Goal: Task Accomplishment & Management: Use online tool/utility

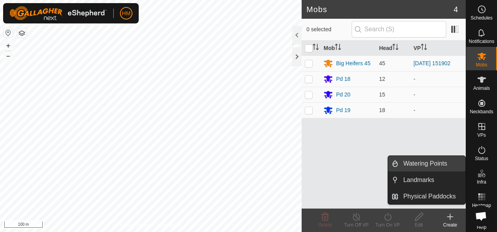
click at [422, 161] on link "Watering Points" at bounding box center [431, 164] width 67 height 16
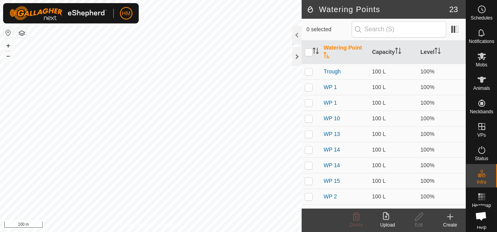
click at [453, 224] on div "Create" at bounding box center [449, 224] width 31 height 7
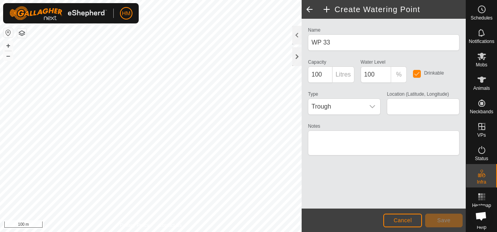
click at [310, 11] on span at bounding box center [310, 9] width 16 height 19
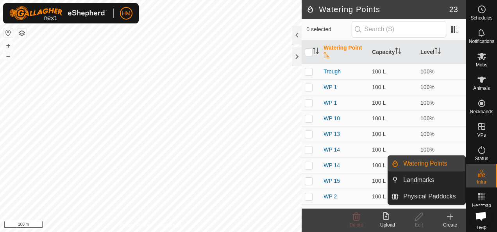
click at [434, 168] on link "Watering Points" at bounding box center [431, 164] width 67 height 16
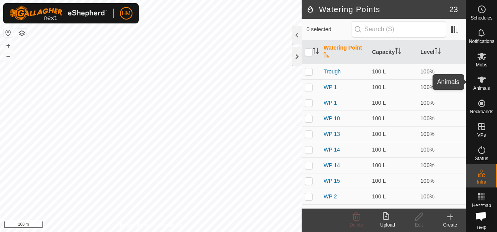
click at [482, 83] on icon at bounding box center [481, 79] width 9 height 9
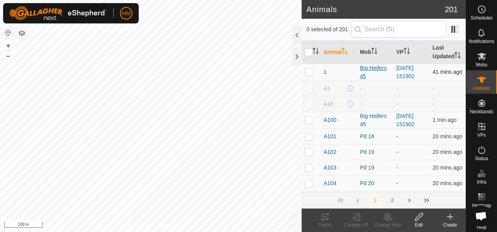
click at [370, 73] on div "Big Heifers 45" at bounding box center [375, 72] width 30 height 16
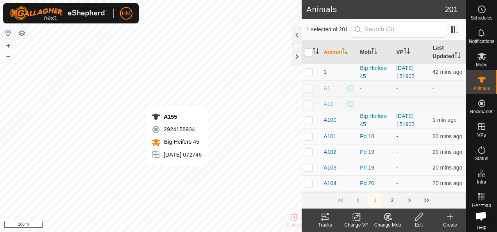
checkbox input "false"
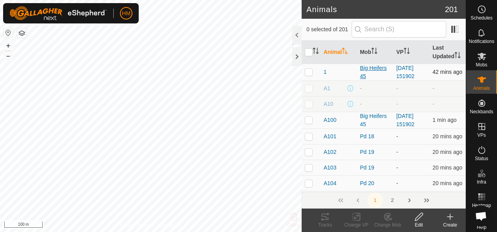
click at [376, 67] on div "Big Heifers 45" at bounding box center [375, 72] width 30 height 16
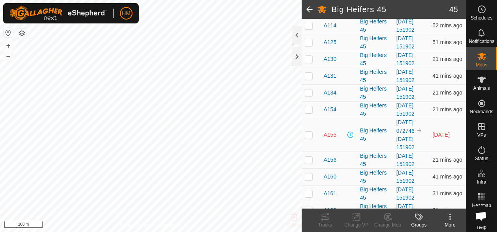
scroll to position [227, 0]
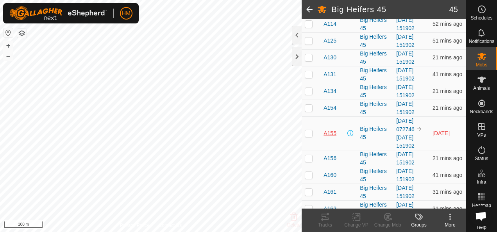
click at [332, 131] on span "A155" at bounding box center [329, 133] width 13 height 8
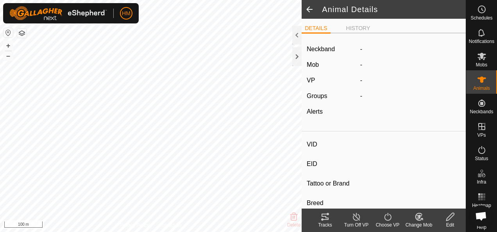
type input "A155"
type input "-"
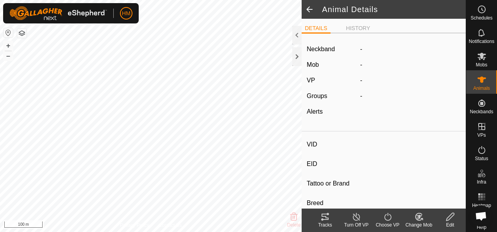
type input "-"
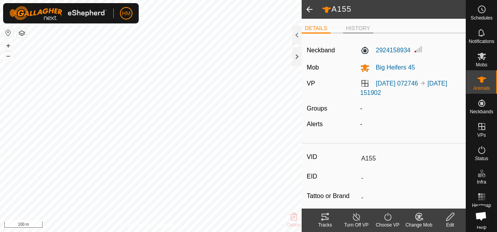
click at [357, 32] on li "HISTORY" at bounding box center [358, 28] width 30 height 9
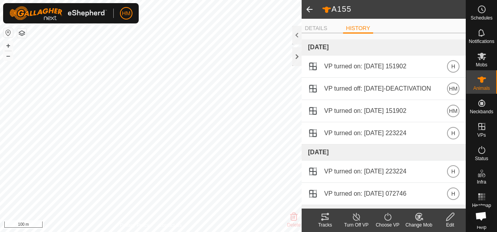
click at [325, 219] on icon at bounding box center [324, 216] width 9 height 9
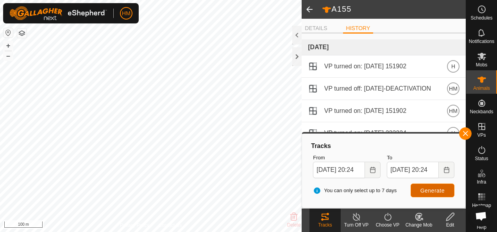
click at [434, 190] on span "Generate" at bounding box center [432, 190] width 24 height 6
click at [319, 27] on li "DETAILS" at bounding box center [316, 28] width 29 height 9
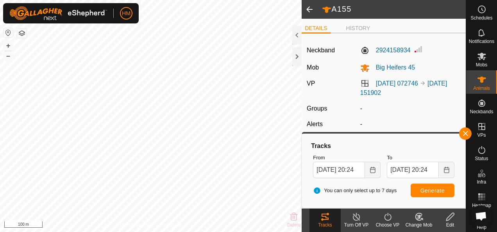
type input "A200"
type input "-"
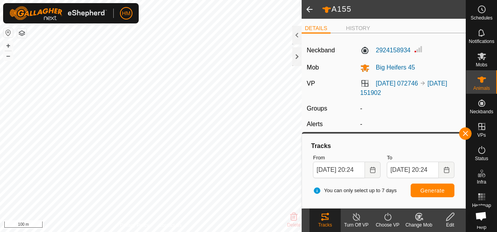
type input "-"
type input "A155"
type input "-"
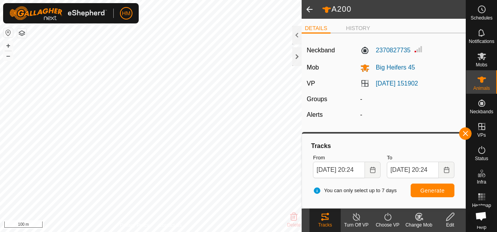
type input "-"
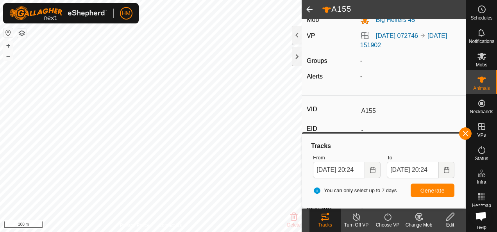
scroll to position [47, 0]
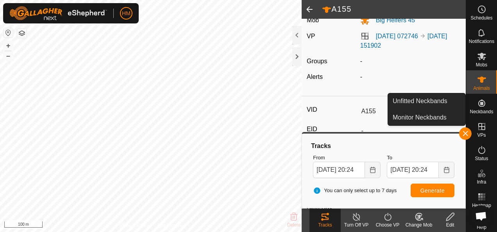
click at [477, 105] on icon at bounding box center [481, 102] width 9 height 9
click at [410, 118] on link "Monitor Neckbands" at bounding box center [426, 118] width 77 height 16
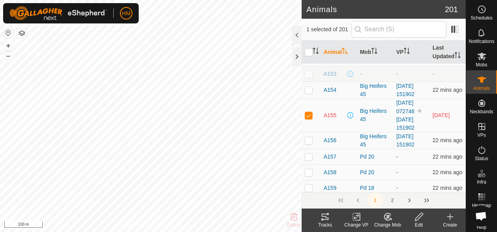
scroll to position [961, 0]
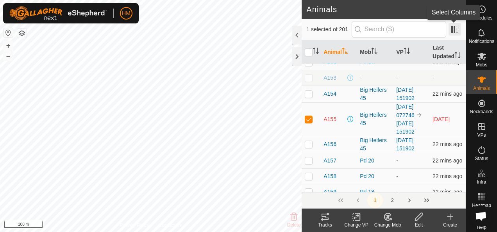
click at [458, 31] on span at bounding box center [454, 29] width 12 height 12
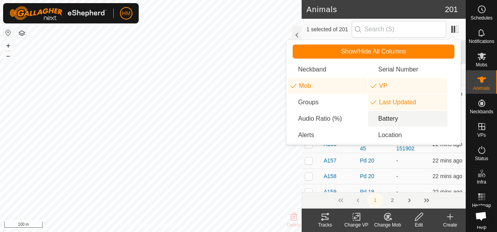
click at [388, 120] on li "Battery" at bounding box center [407, 119] width 79 height 16
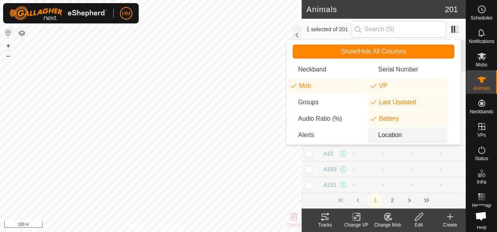
click at [384, 134] on li "Location" at bounding box center [407, 135] width 79 height 16
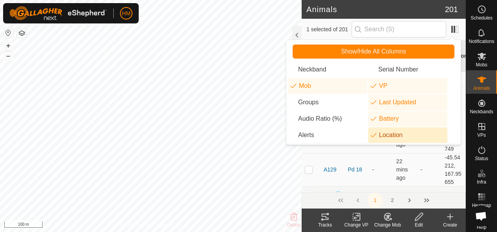
click at [384, 134] on li "Location" at bounding box center [407, 135] width 79 height 16
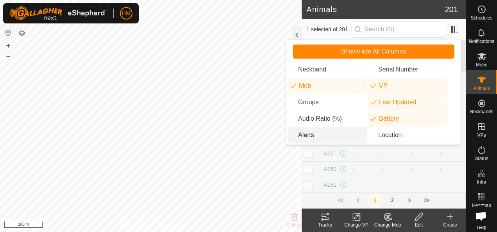
click at [310, 134] on li "Alerts" at bounding box center [327, 135] width 79 height 16
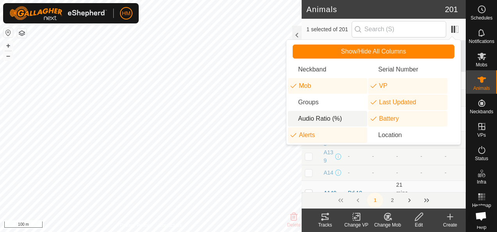
click at [314, 119] on li "Audio Ratio (%)" at bounding box center [327, 119] width 79 height 16
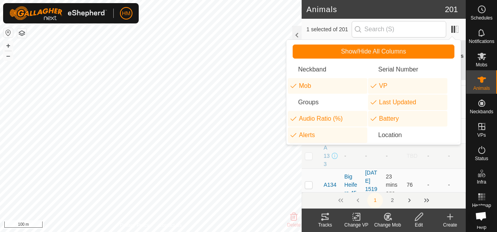
click at [405, 52] on td "TBD" at bounding box center [413, 43] width 21 height 17
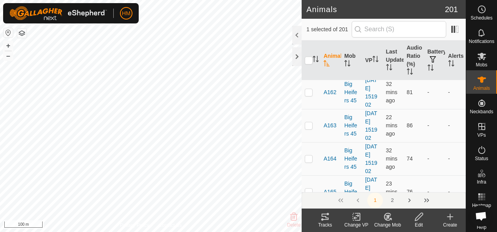
scroll to position [1895, 0]
click at [478, 216] on span "Open chat" at bounding box center [481, 217] width 12 height 10
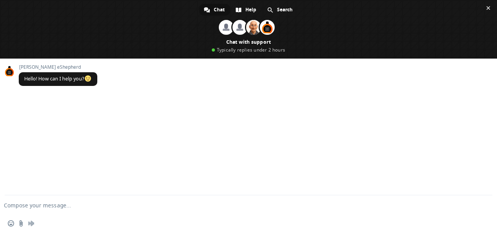
click at [62, 207] on textarea "Compose your message..." at bounding box center [236, 205] width 464 height 7
type textarea "Neckband icon with a cross, what does it mean"
click at [483, 207] on span "Send" at bounding box center [483, 205] width 6 height 6
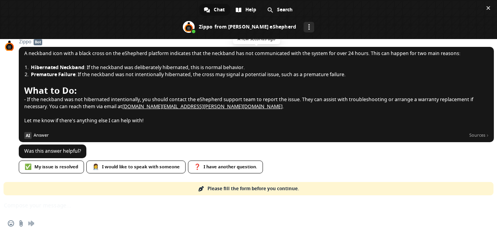
scroll to position [71, 0]
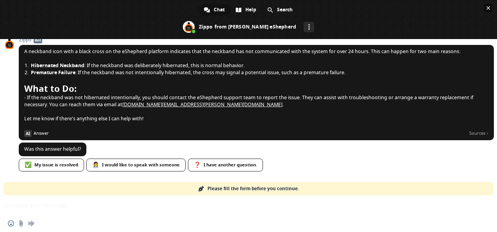
click at [490, 9] on span "Close chat" at bounding box center [488, 8] width 8 height 8
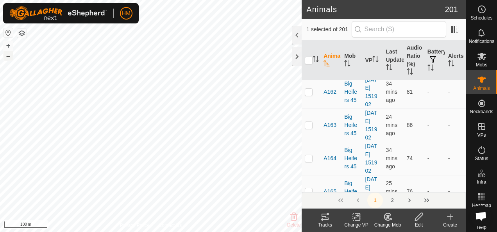
click at [7, 55] on button "–" at bounding box center [8, 55] width 9 height 9
checkbox input "false"
checkbox input "true"
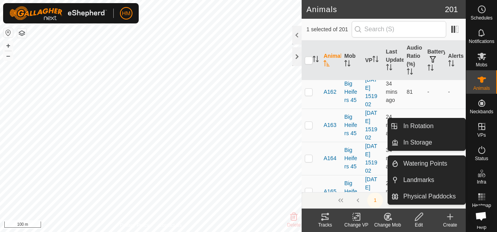
click at [480, 127] on icon at bounding box center [481, 126] width 9 height 9
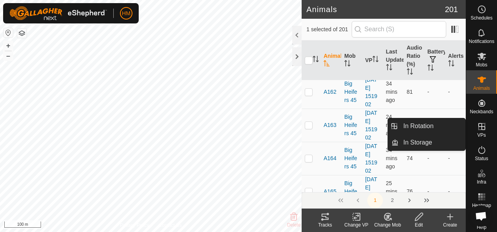
click at [478, 127] on icon at bounding box center [481, 126] width 7 height 7
click at [419, 142] on link "In Storage" at bounding box center [431, 143] width 67 height 16
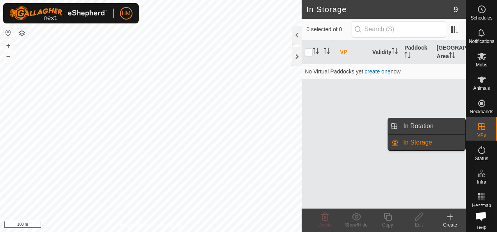
click at [420, 127] on link "In Rotation" at bounding box center [431, 126] width 67 height 16
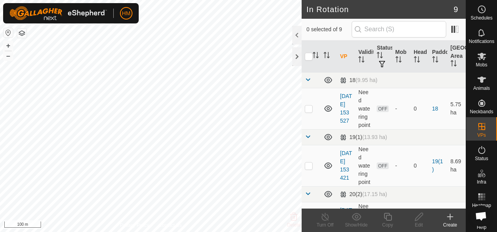
click at [450, 219] on icon at bounding box center [449, 216] width 9 height 9
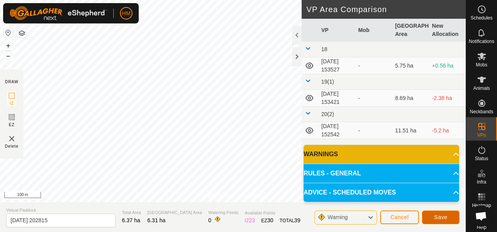
click at [441, 217] on span "Save" at bounding box center [440, 217] width 13 height 6
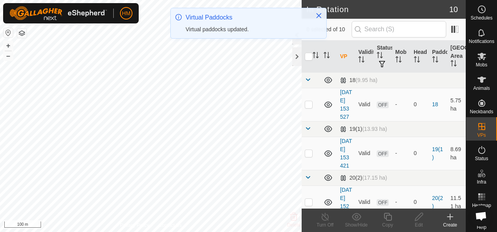
click at [452, 222] on div "Create" at bounding box center [449, 224] width 31 height 7
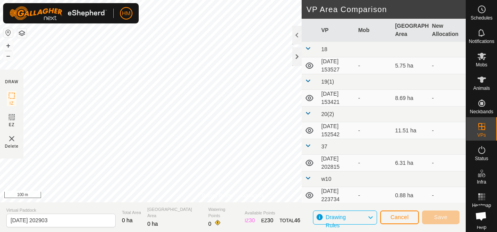
click at [370, 217] on icon at bounding box center [370, 217] width 6 height 10
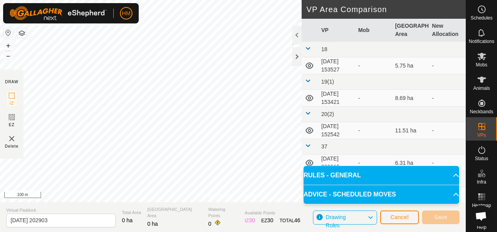
click at [370, 217] on icon at bounding box center [370, 217] width 6 height 10
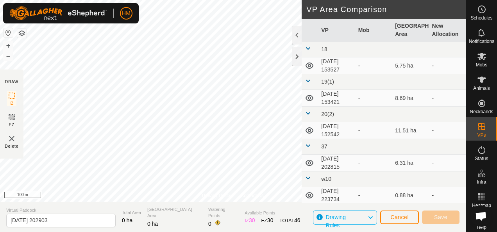
click at [370, 217] on icon at bounding box center [370, 217] width 6 height 10
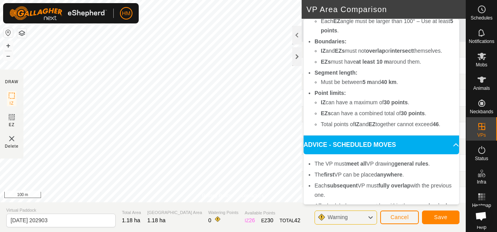
scroll to position [73, 0]
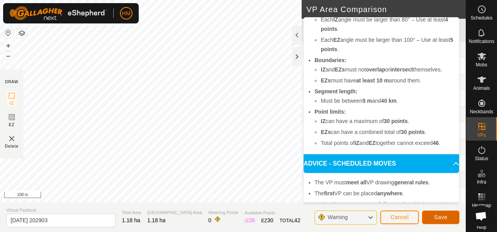
click at [433, 216] on button "Save" at bounding box center [440, 218] width 37 height 14
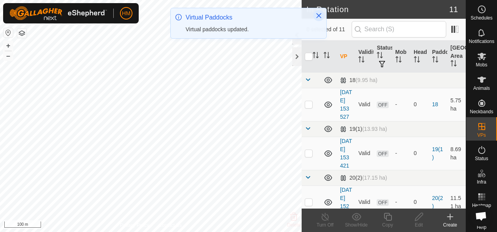
click at [318, 17] on icon "Close" at bounding box center [319, 15] width 6 height 6
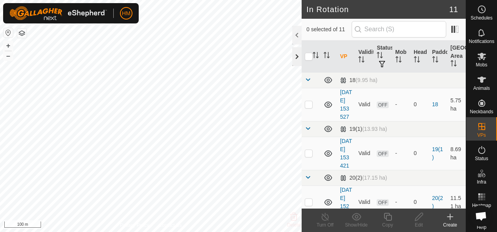
click at [297, 59] on div at bounding box center [296, 56] width 9 height 19
